Goal: Information Seeking & Learning: Learn about a topic

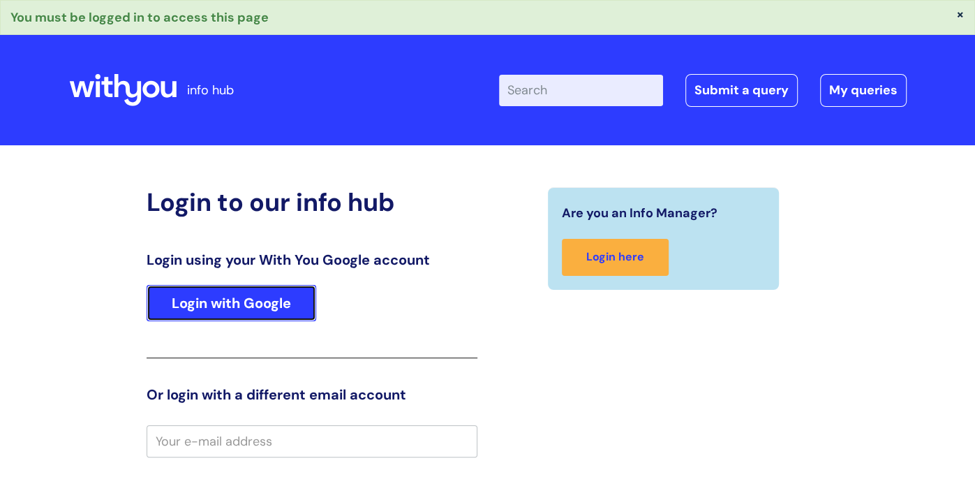
click at [284, 305] on link "Login with Google" at bounding box center [232, 303] width 170 height 36
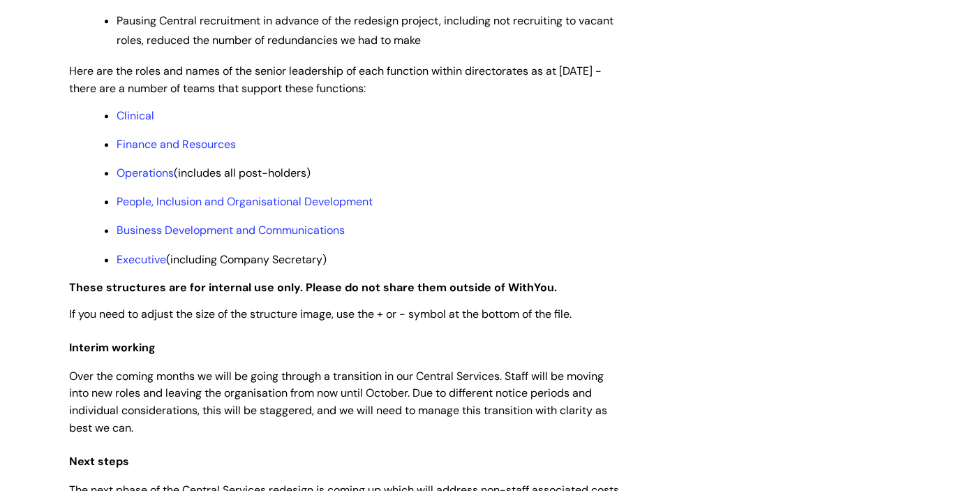
scroll to position [1129, 0]
click at [148, 179] on link "Operations" at bounding box center [145, 172] width 57 height 15
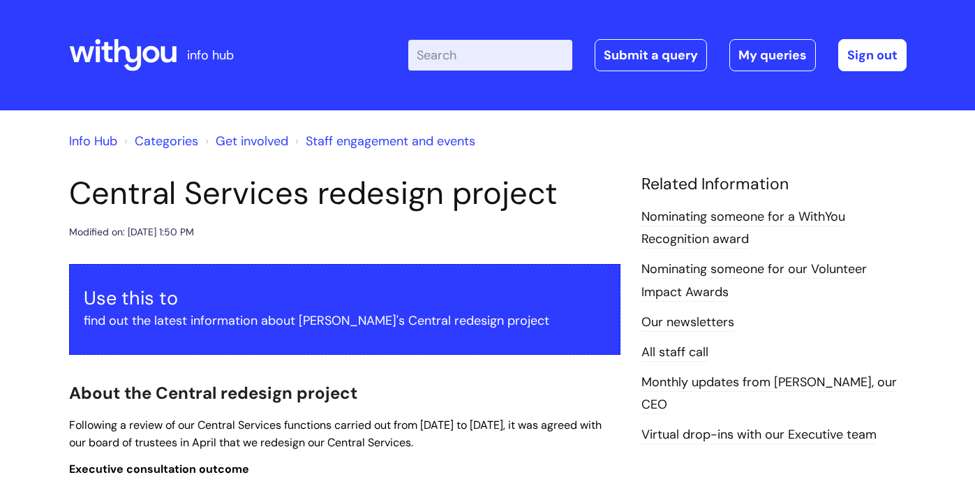
scroll to position [1126, 0]
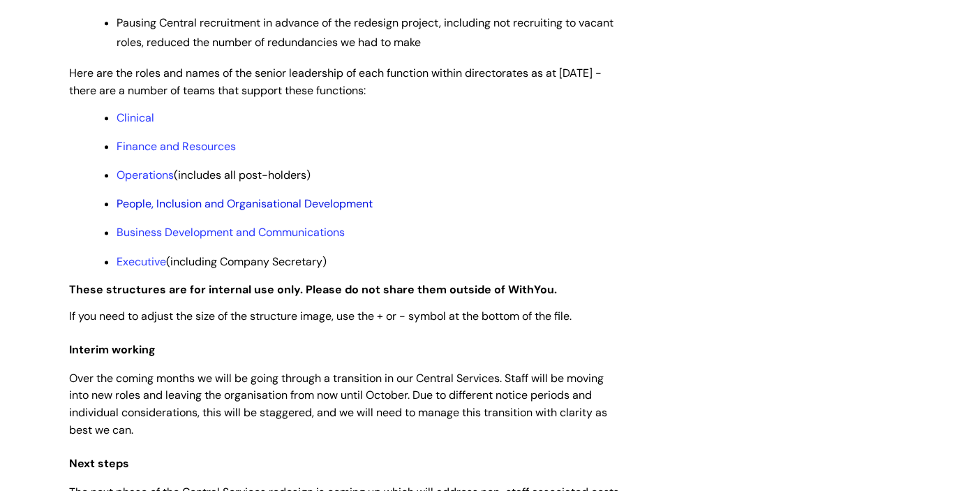
click at [135, 211] on link "People, Inclusion and Organisational Development" at bounding box center [245, 203] width 256 height 15
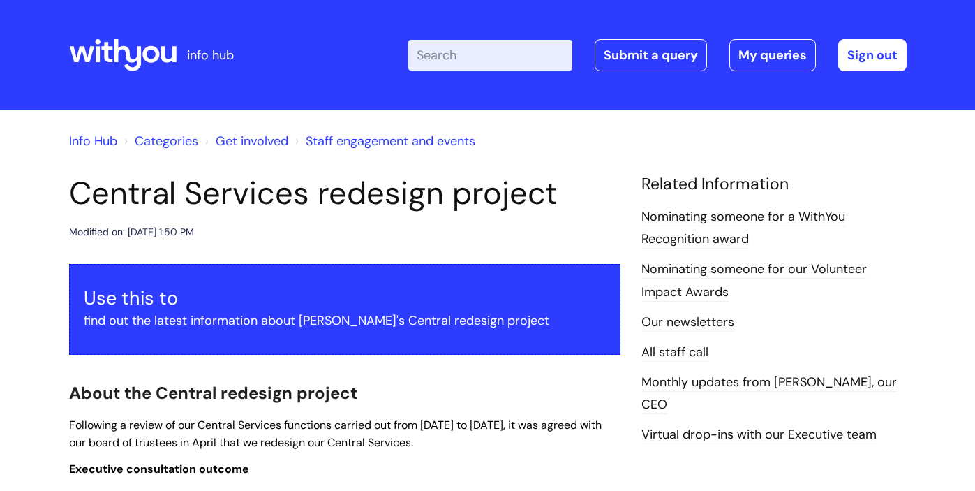
scroll to position [1123, 0]
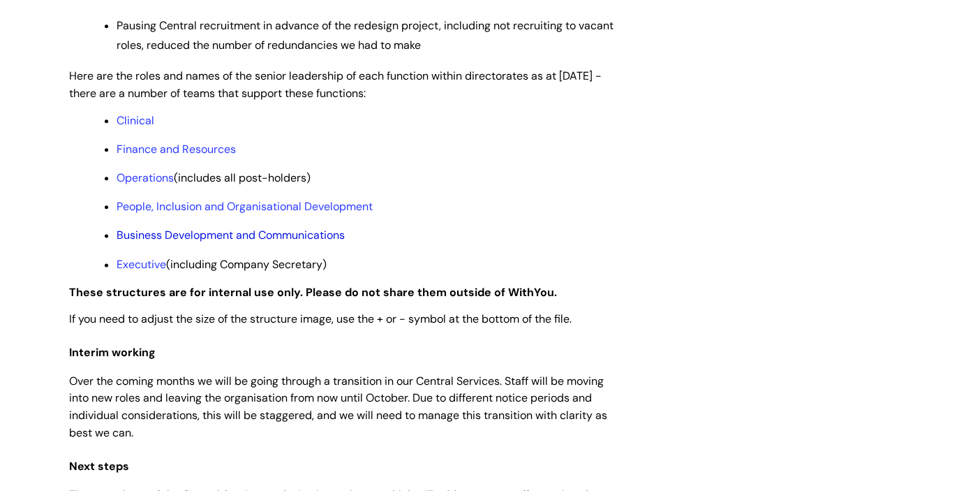
click at [147, 242] on link "Business Development and Communications" at bounding box center [231, 235] width 228 height 15
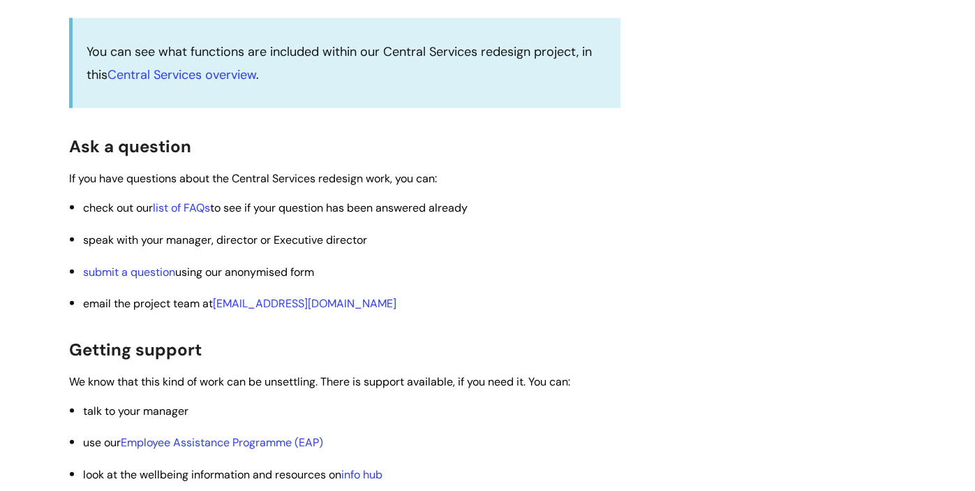
scroll to position [2251, 0]
click at [182, 82] on link "Central Services overview" at bounding box center [182, 74] width 149 height 17
